Goal: Navigation & Orientation: Go to known website

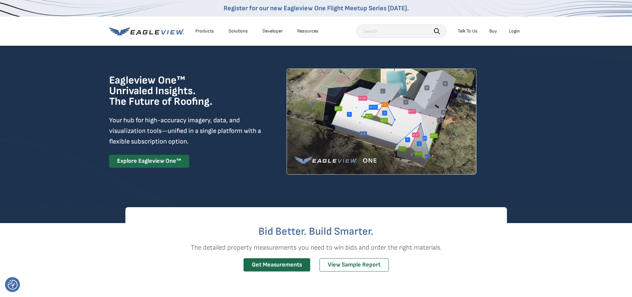
click at [514, 33] on div "Login" at bounding box center [514, 31] width 11 height 6
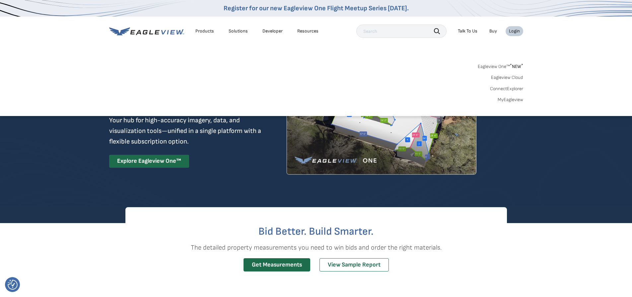
click at [520, 99] on link "MyEagleview" at bounding box center [511, 100] width 26 height 6
